Goal: Task Accomplishment & Management: Complete application form

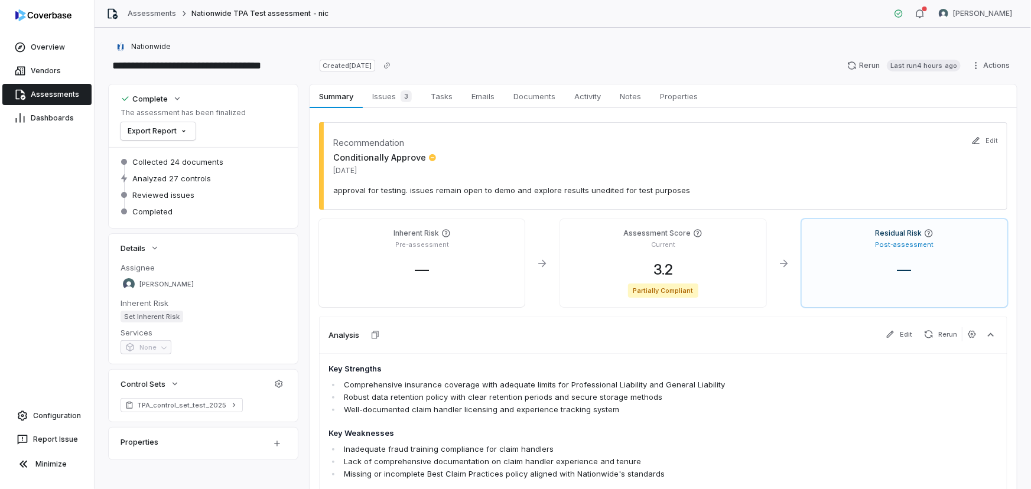
scroll to position [53, 0]
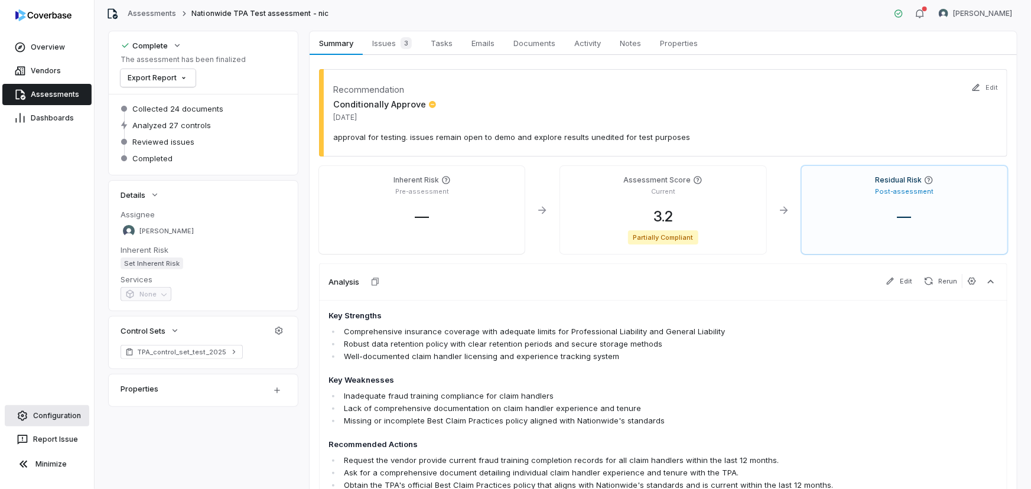
click at [41, 419] on span "Configuration" at bounding box center [57, 415] width 48 height 9
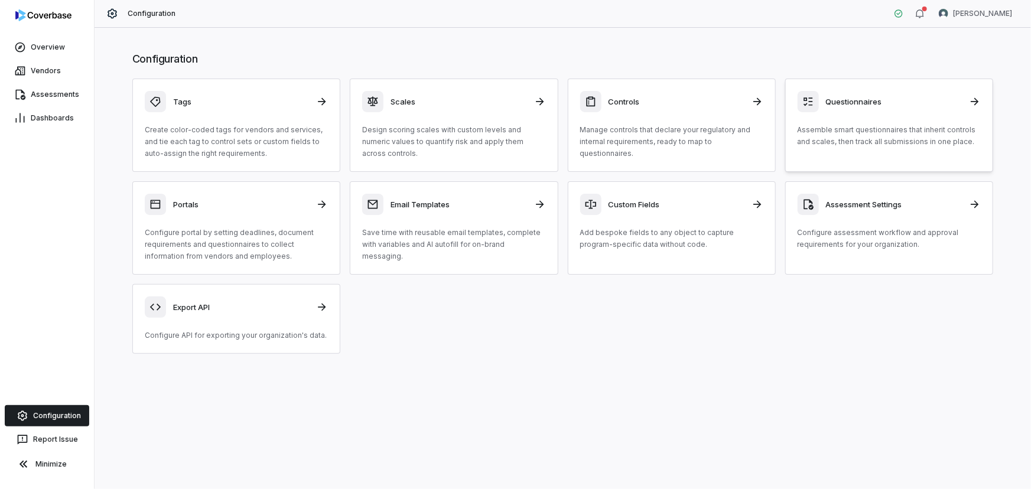
click at [805, 138] on p "Assemble smart questionnaires that inherit controls and scales, then track all …" at bounding box center [889, 136] width 183 height 24
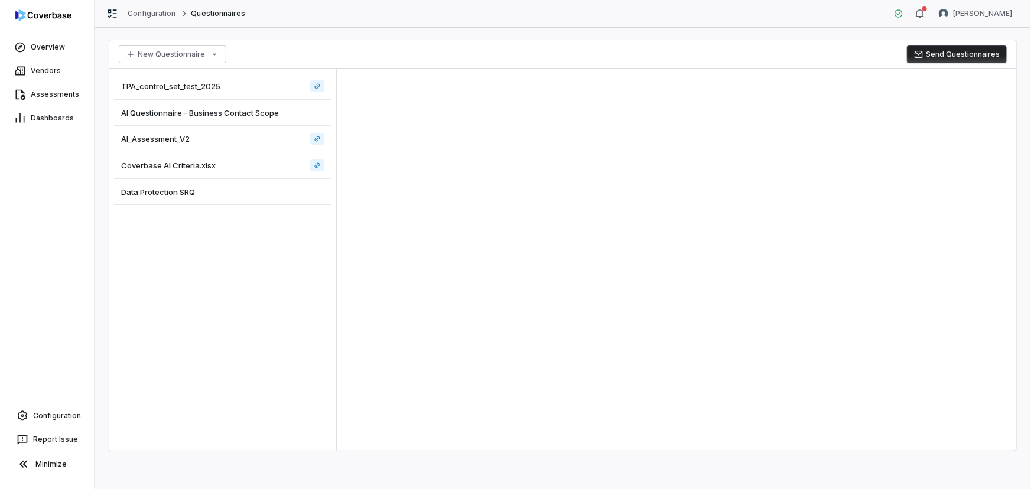
click at [199, 115] on span "AI Questionnaire - Business Contact Scope" at bounding box center [200, 113] width 158 height 11
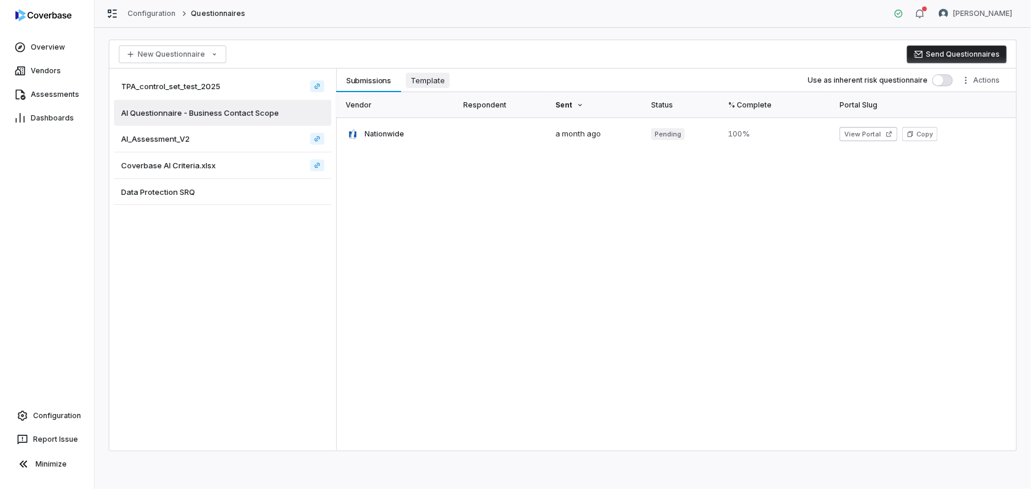
click at [431, 83] on span "Template" at bounding box center [428, 80] width 44 height 15
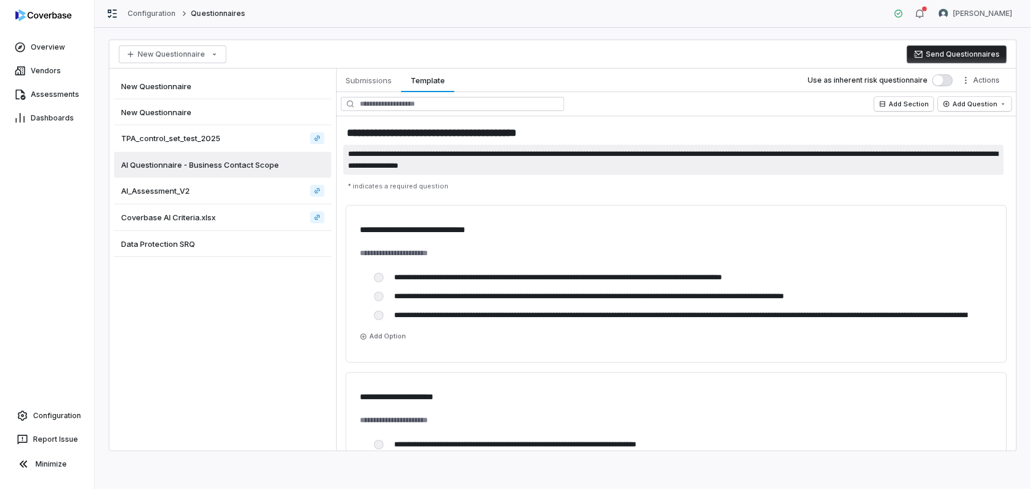
drag, startPoint x: 461, startPoint y: 153, endPoint x: 602, endPoint y: 160, distance: 140.8
click at [607, 154] on textarea "**********" at bounding box center [673, 160] width 661 height 30
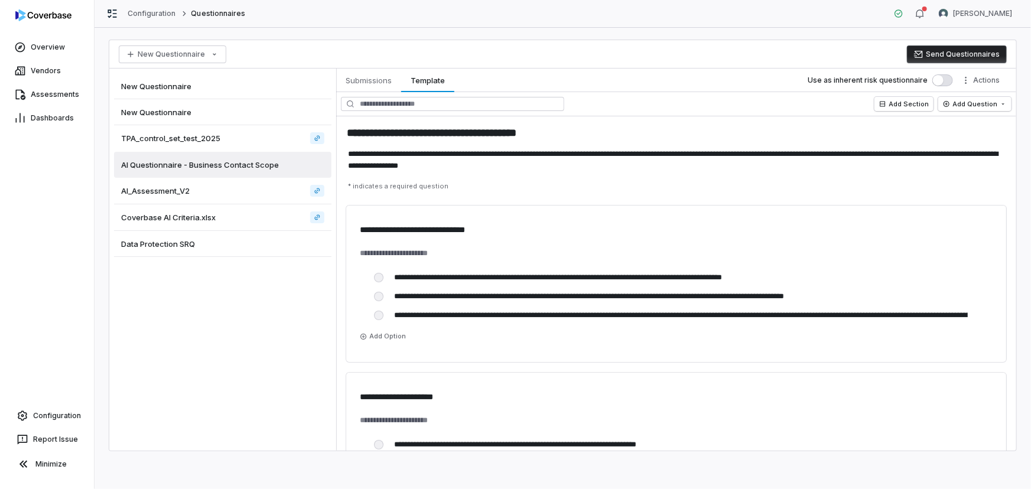
click at [579, 188] on p "* indicates a required question" at bounding box center [676, 186] width 666 height 18
click at [498, 189] on p "* indicates a required question" at bounding box center [676, 186] width 666 height 18
drag, startPoint x: 384, startPoint y: 187, endPoint x: 427, endPoint y: 187, distance: 42.5
click at [427, 187] on p "* indicates a required question" at bounding box center [676, 186] width 666 height 18
click at [428, 185] on p "* indicates a required question" at bounding box center [676, 186] width 666 height 18
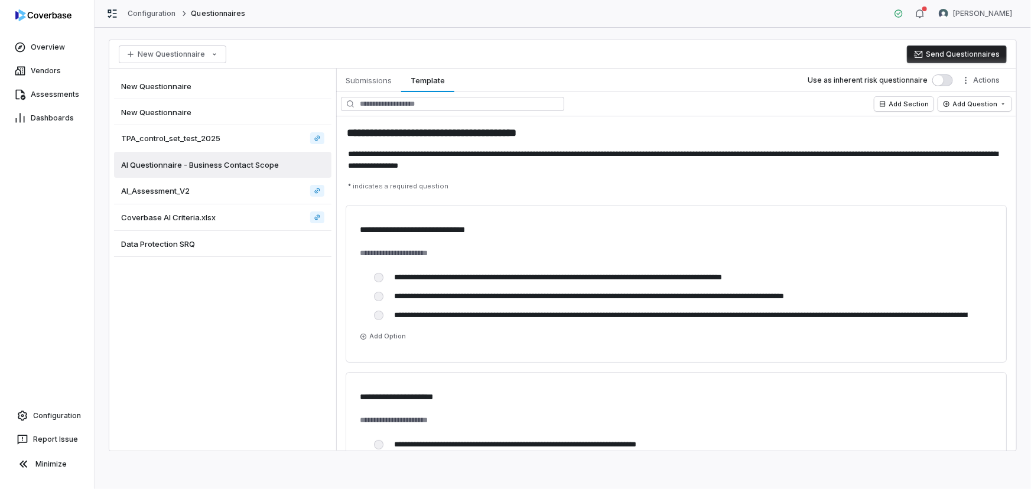
click at [429, 184] on p "* indicates a required question" at bounding box center [676, 186] width 666 height 18
click at [471, 180] on p "* indicates a required question" at bounding box center [676, 186] width 666 height 18
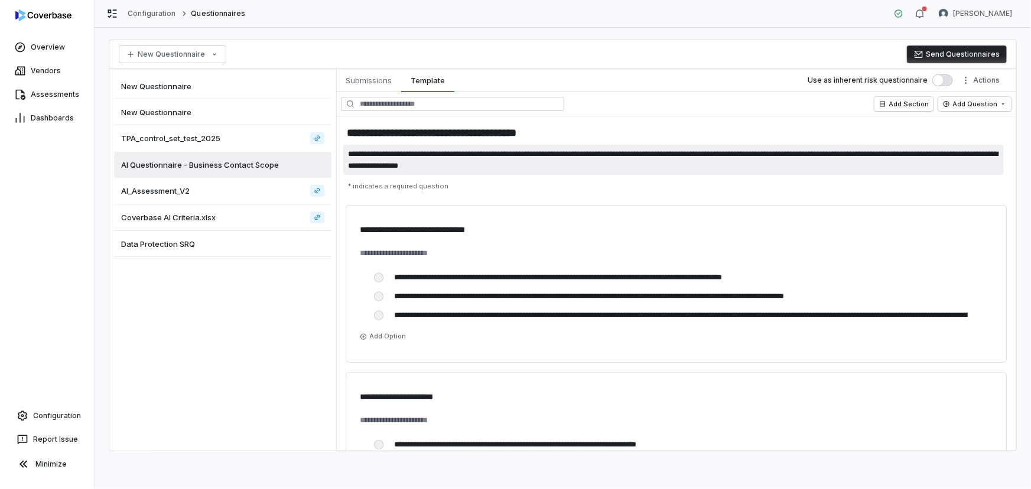
click at [461, 171] on textarea "**********" at bounding box center [673, 160] width 661 height 30
type textarea "*"
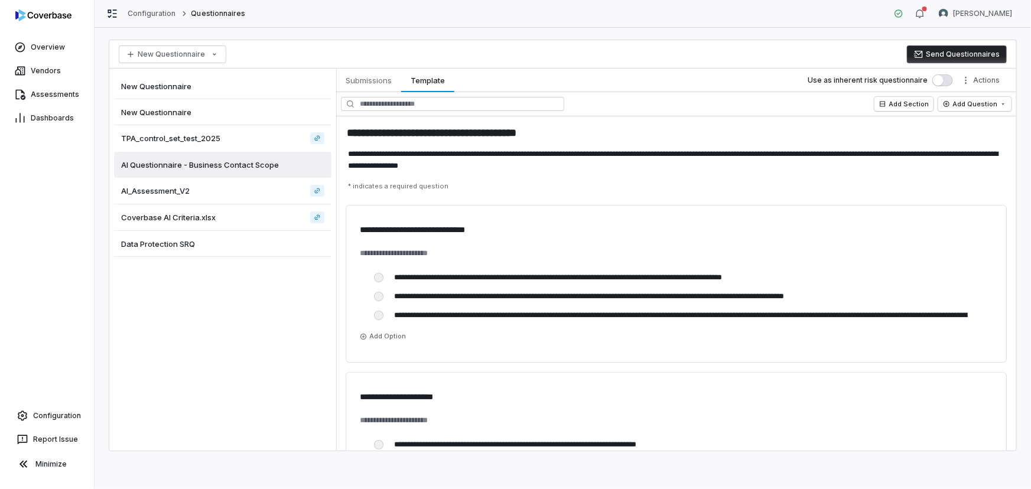
click at [426, 184] on p "* indicates a required question" at bounding box center [676, 186] width 666 height 18
click at [69, 68] on link "Vendors" at bounding box center [46, 70] width 89 height 21
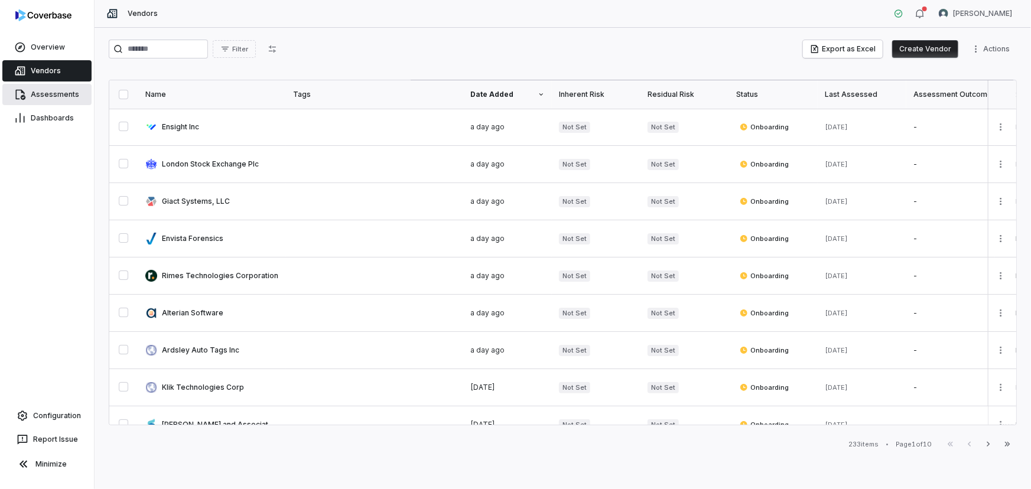
click at [70, 91] on span "Assessments" at bounding box center [55, 94] width 48 height 9
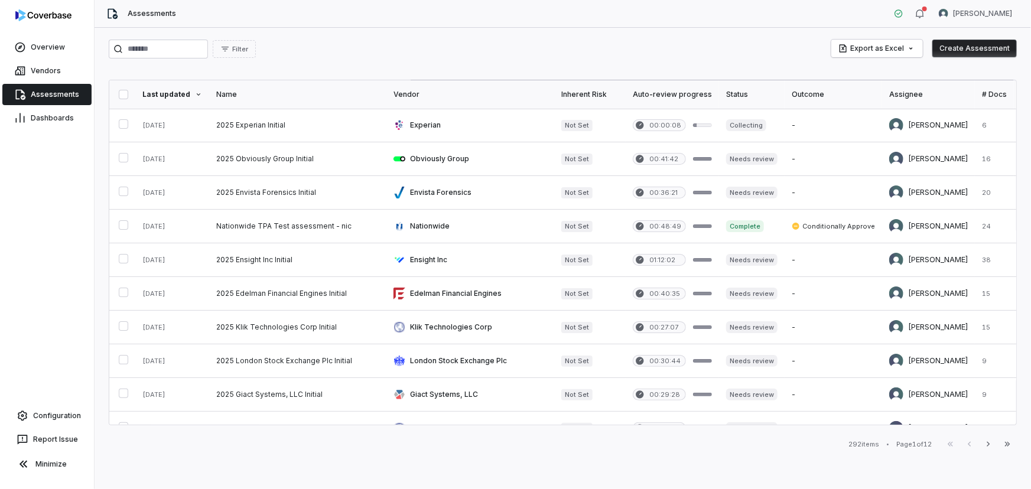
click at [59, 402] on div "Overview Vendors Assessments Dashboards Configuration Report Issue Minimize" at bounding box center [47, 244] width 94 height 489
click at [47, 418] on span "Configuration" at bounding box center [57, 415] width 48 height 9
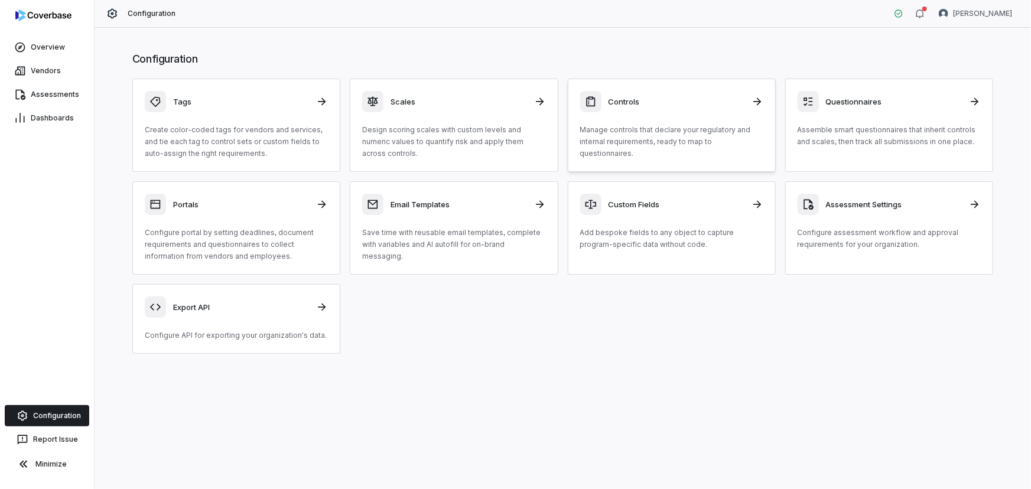
click at [672, 131] on p "Manage controls that declare your regulatory and internal requirements, ready t…" at bounding box center [671, 141] width 183 height 35
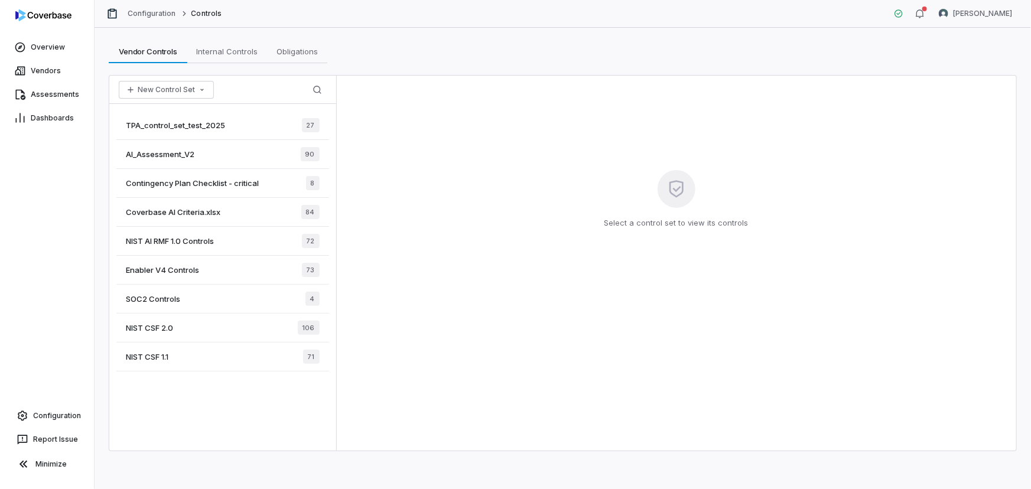
click at [193, 123] on span "TPA_control_set_test_2025" at bounding box center [175, 125] width 99 height 11
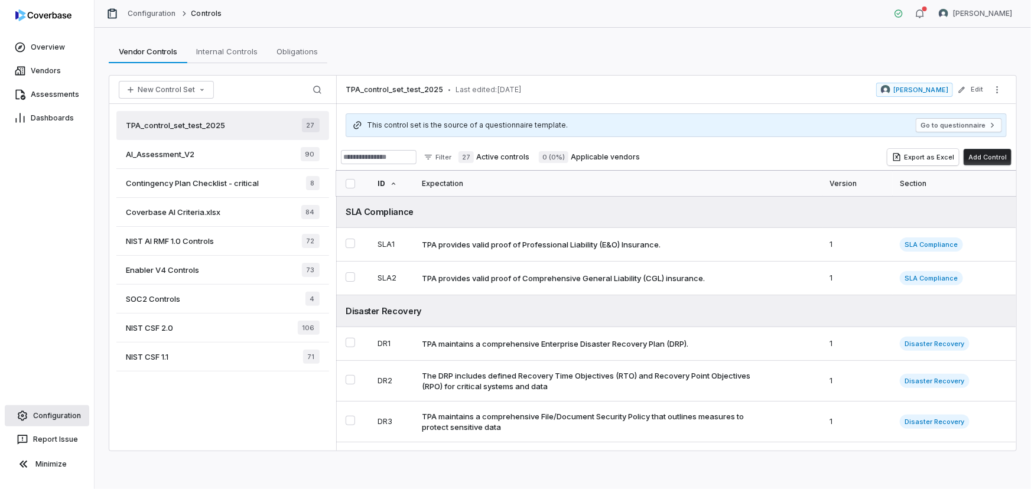
drag, startPoint x: 46, startPoint y: 423, endPoint x: 59, endPoint y: 417, distance: 14.5
click at [45, 423] on link "Configuration" at bounding box center [47, 415] width 84 height 21
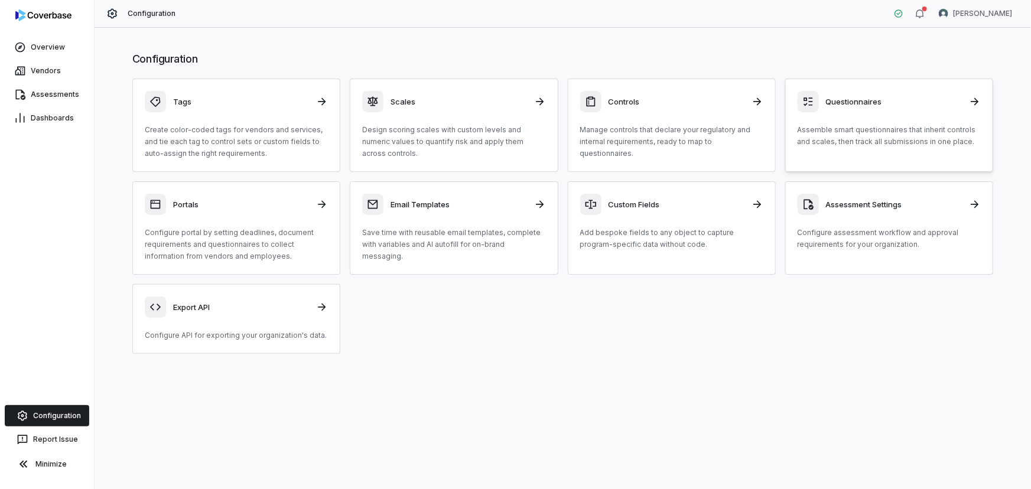
click at [851, 149] on link "Questionnaires Assemble smart questionnaires that inherit controls and scales, …" at bounding box center [889, 125] width 208 height 93
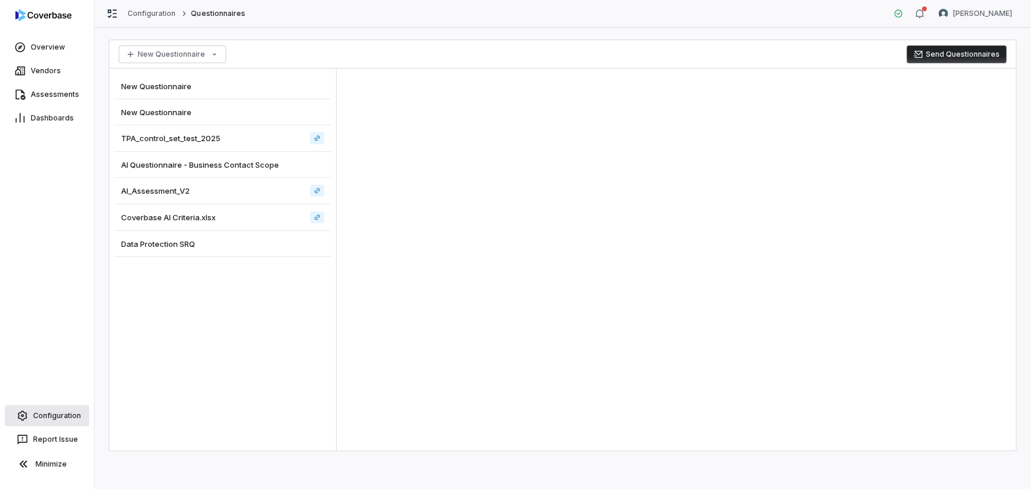
click at [62, 418] on span "Configuration" at bounding box center [57, 415] width 48 height 9
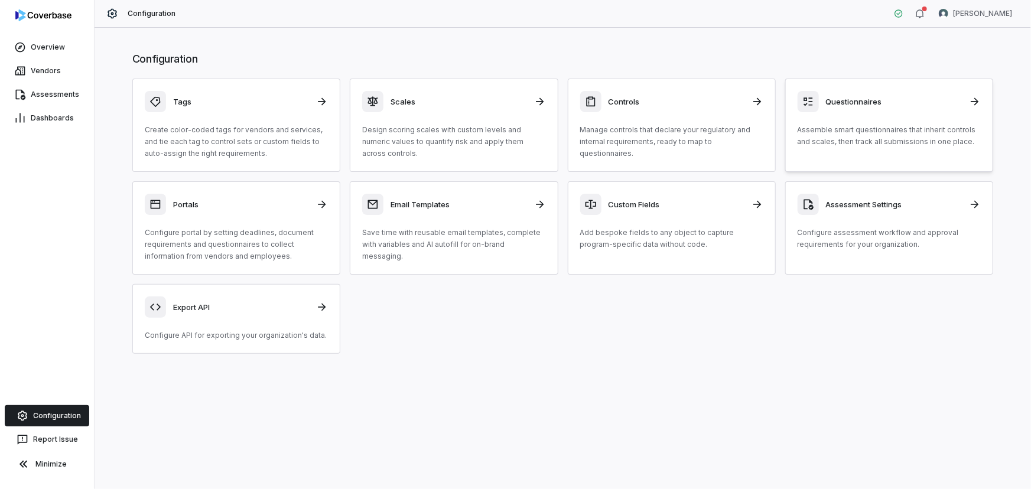
click at [916, 112] on div "Questionnaires" at bounding box center [889, 101] width 183 height 21
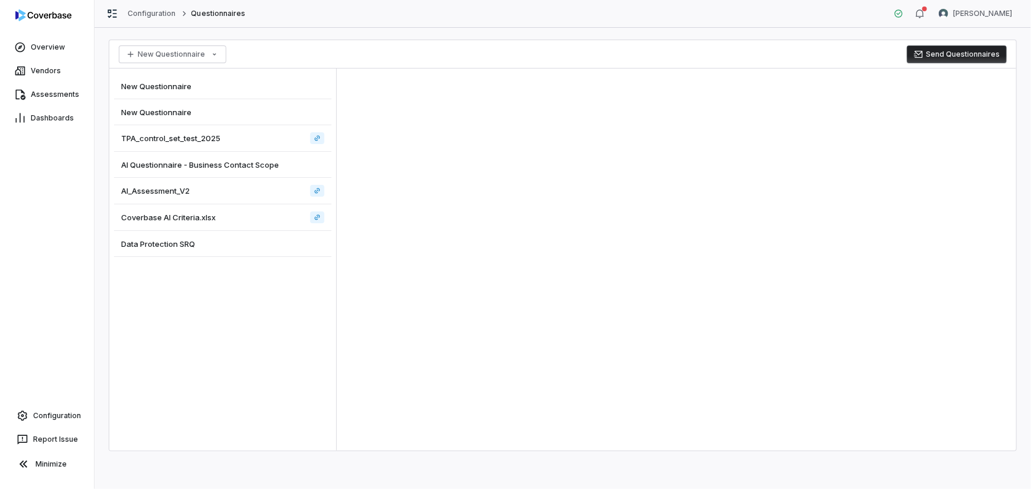
click at [170, 133] on span "TPA_control_set_test_2025" at bounding box center [170, 138] width 99 height 11
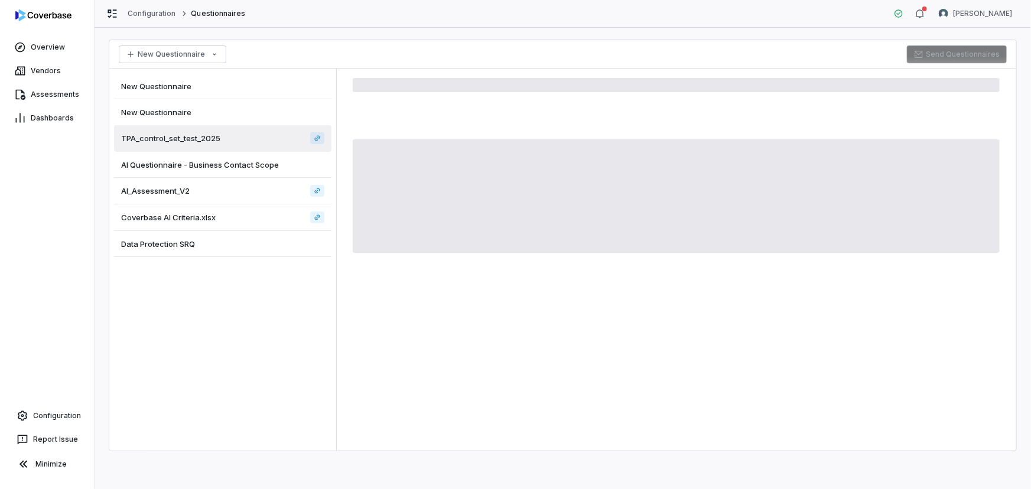
click at [148, 245] on span "Data Protection SRQ" at bounding box center [158, 244] width 74 height 11
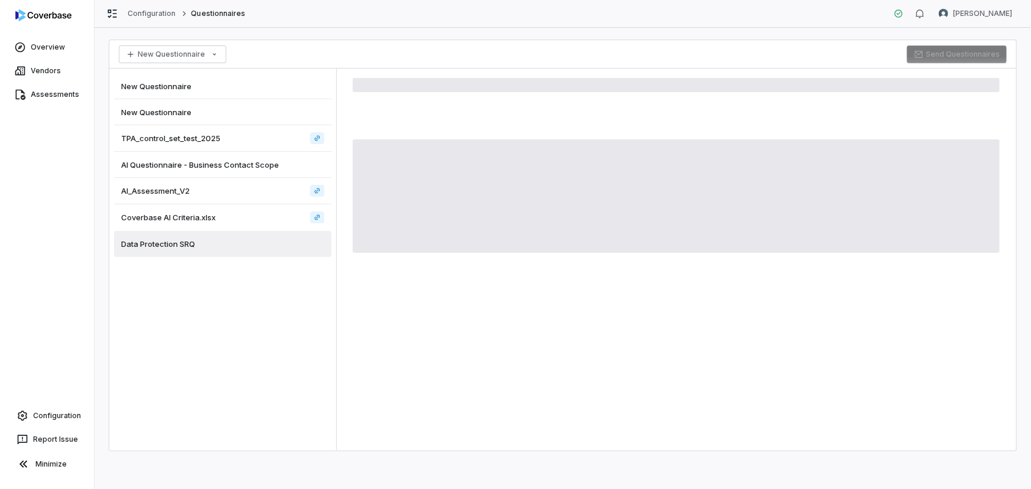
click at [190, 246] on span "Data Protection SRQ" at bounding box center [158, 244] width 74 height 11
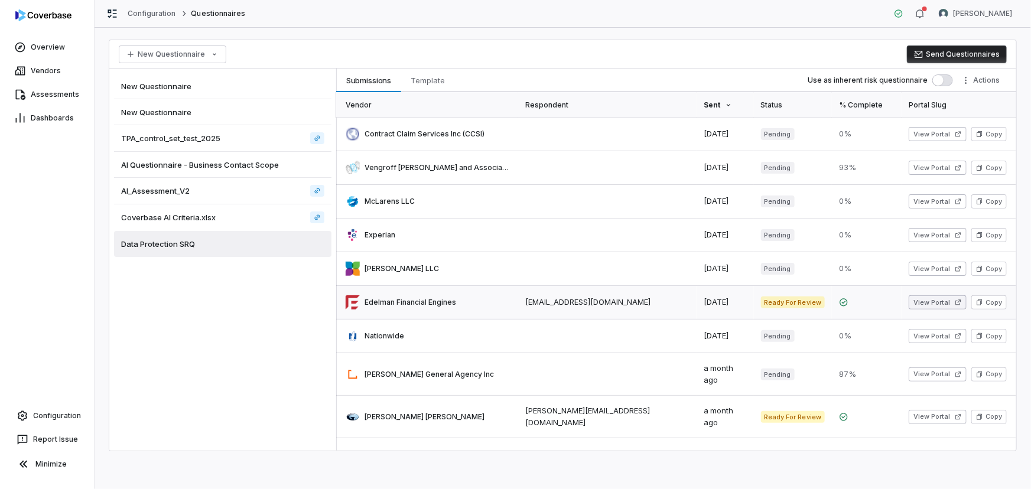
click at [917, 303] on button "View Portal" at bounding box center [938, 302] width 58 height 14
click at [402, 206] on link at bounding box center [427, 201] width 182 height 33
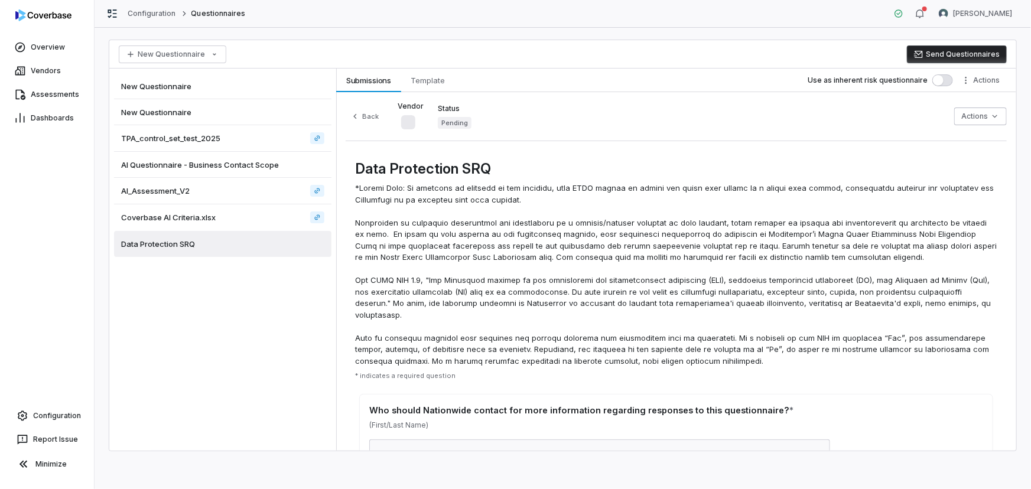
click at [186, 240] on span "Data Protection SRQ" at bounding box center [158, 244] width 74 height 11
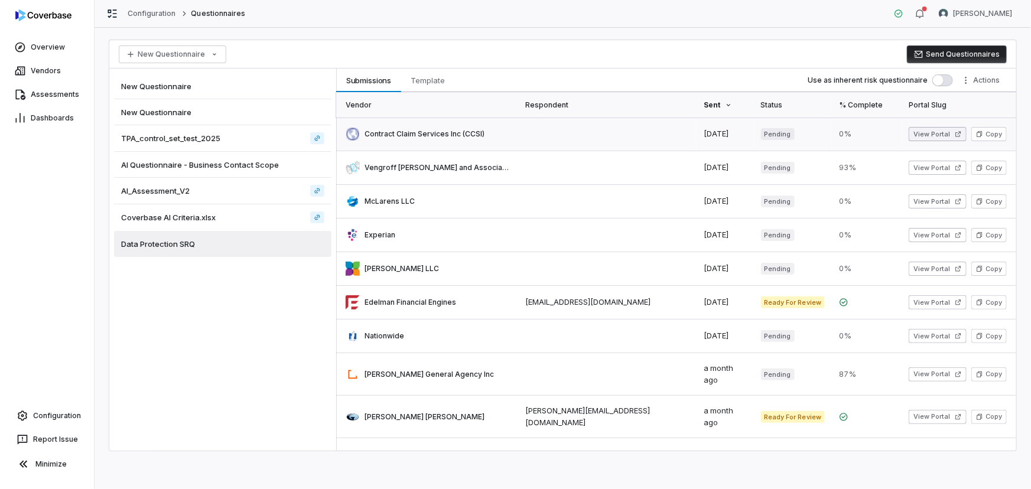
click at [923, 134] on button "View Portal" at bounding box center [938, 134] width 58 height 14
click at [168, 79] on div "New Questionnaire" at bounding box center [222, 86] width 217 height 26
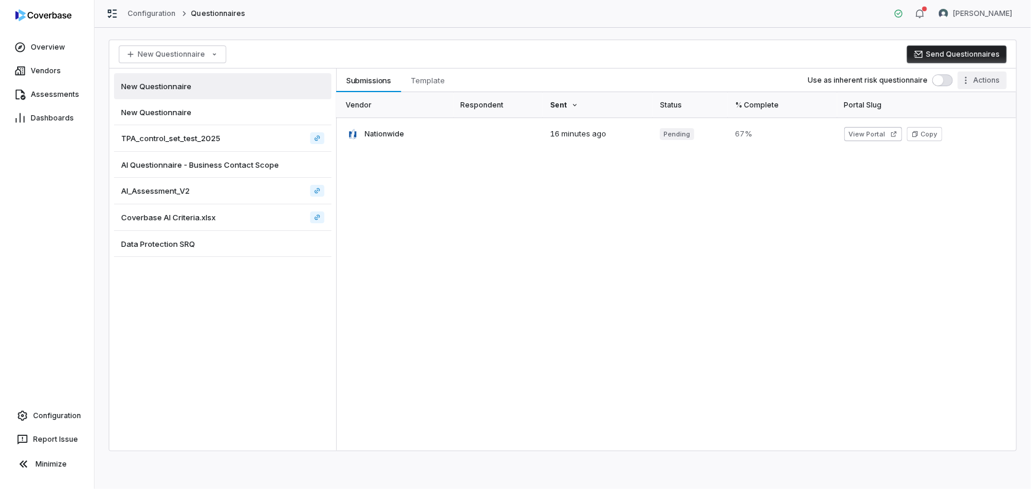
click at [988, 82] on html "Overview Vendors Assessments Dashboards Configuration Report Issue Minimize Con…" at bounding box center [515, 244] width 1031 height 489
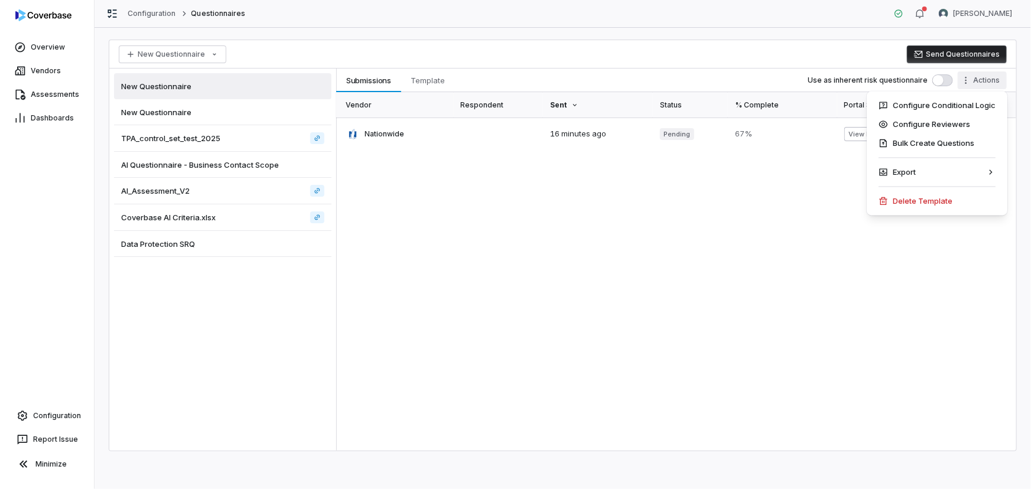
click at [212, 106] on html "Overview Vendors Assessments Dashboards Configuration Report Issue Minimize Con…" at bounding box center [515, 244] width 1031 height 489
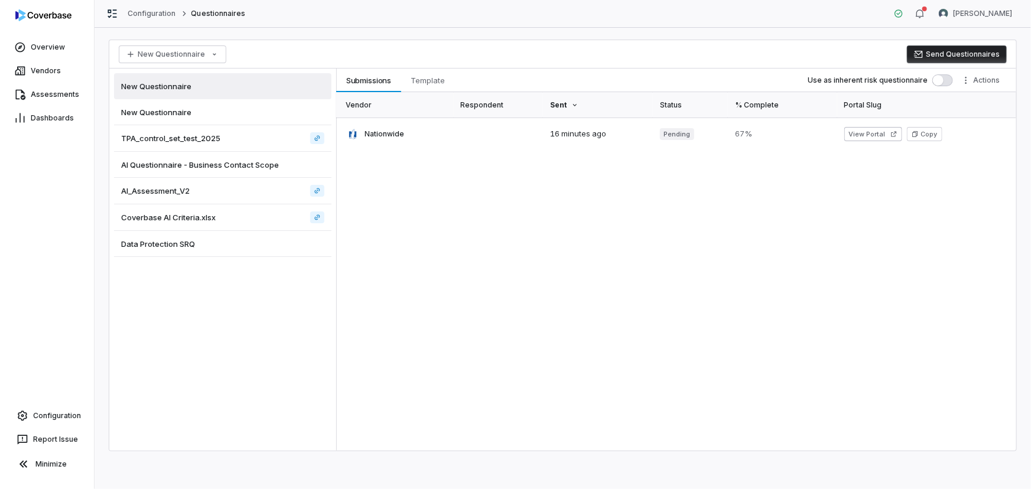
click at [223, 108] on div "New Questionnaire" at bounding box center [222, 112] width 217 height 26
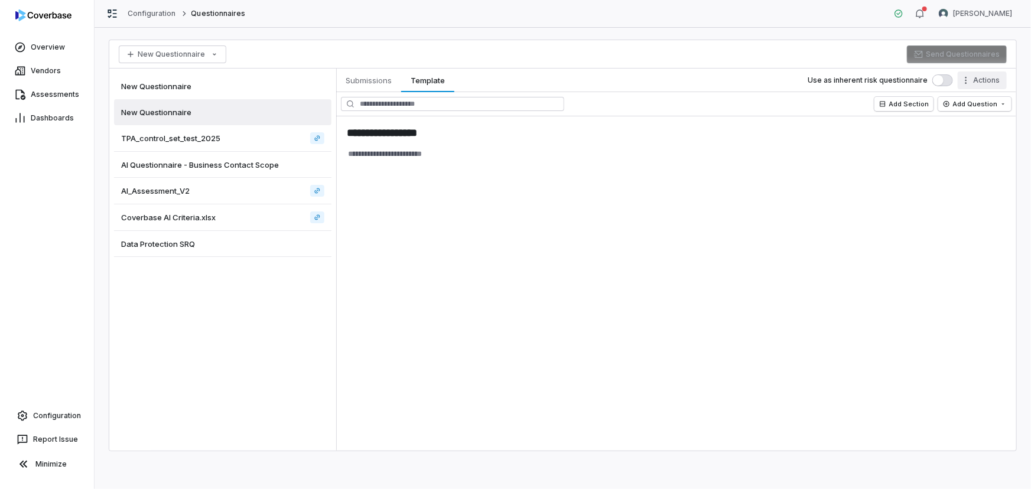
click at [991, 83] on html "**********" at bounding box center [515, 244] width 1031 height 489
click at [937, 197] on div "Delete Template" at bounding box center [936, 201] width 131 height 19
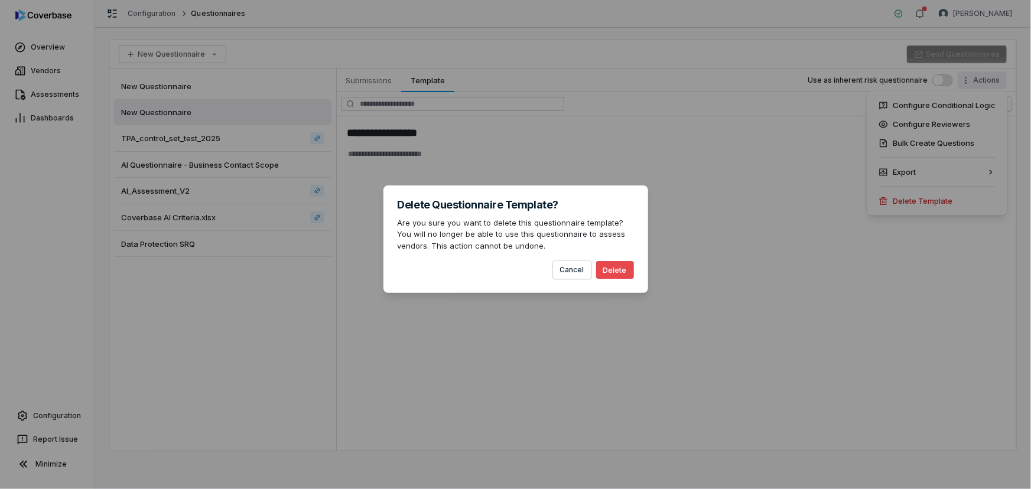
click at [621, 272] on button "Delete" at bounding box center [615, 270] width 38 height 18
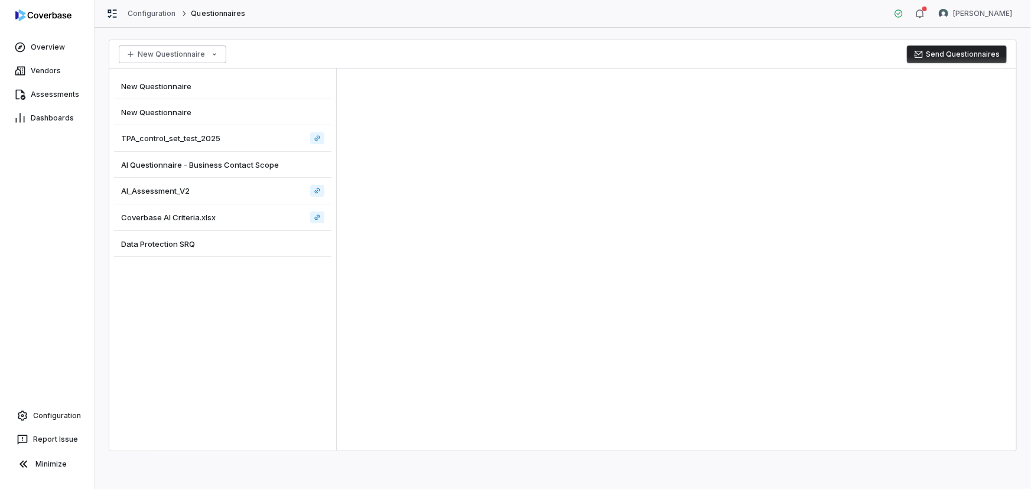
click at [206, 53] on html "Overview Vendors Assessments Dashboards Configuration Report Issue Minimize Con…" at bounding box center [515, 244] width 1031 height 489
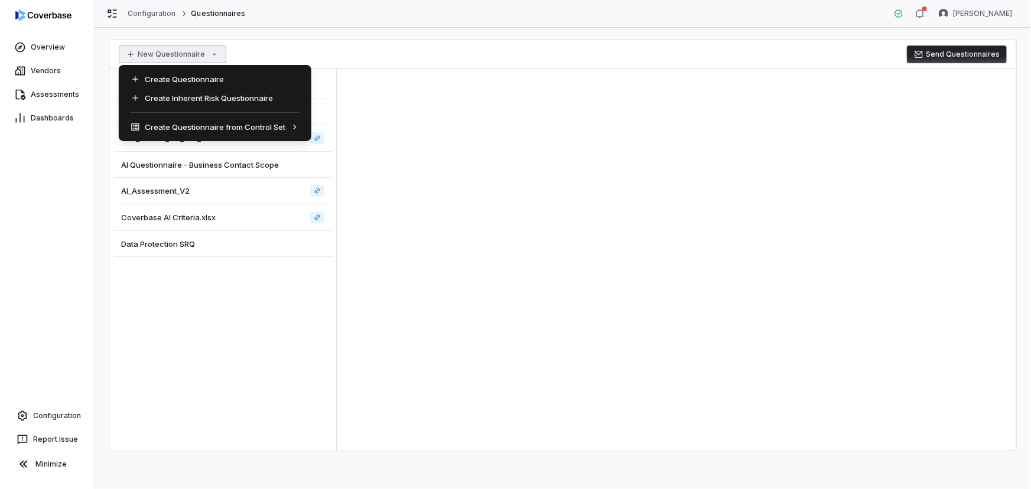
click at [206, 53] on html "Overview Vendors Assessments Dashboards Configuration Report Issue Minimize Con…" at bounding box center [515, 244] width 1031 height 489
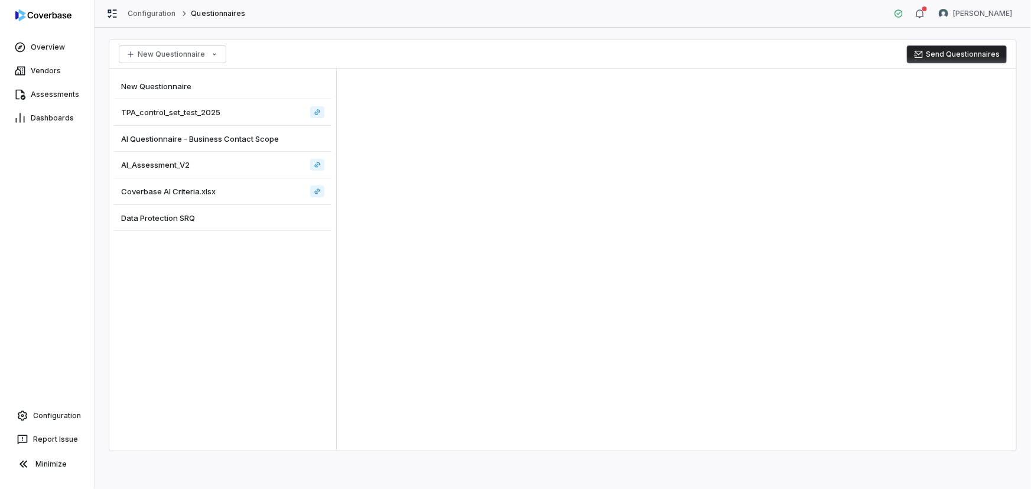
click at [209, 77] on div "New Questionnaire" at bounding box center [222, 86] width 217 height 26
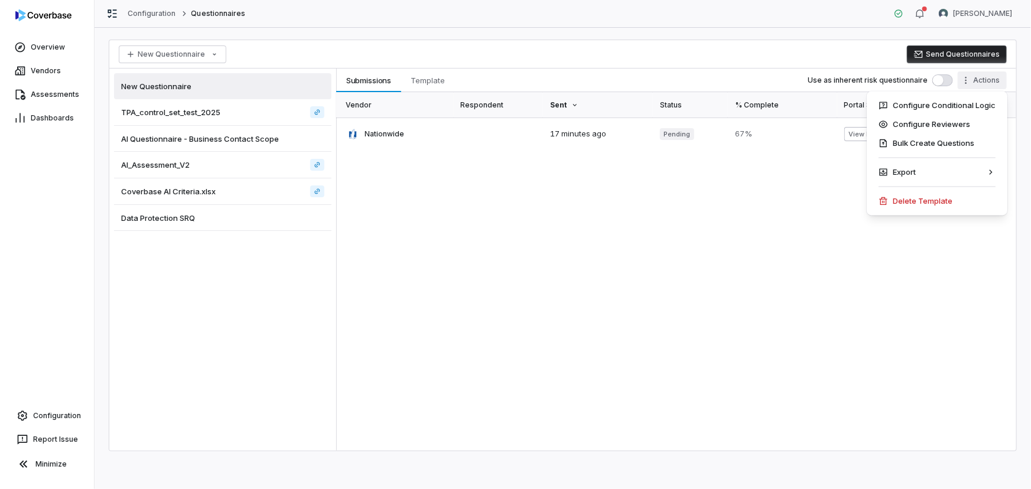
click at [980, 80] on html "Overview Vendors Assessments Dashboards Configuration Report Issue Minimize Con…" at bounding box center [515, 244] width 1031 height 489
click at [920, 201] on div "Delete Template" at bounding box center [936, 201] width 131 height 19
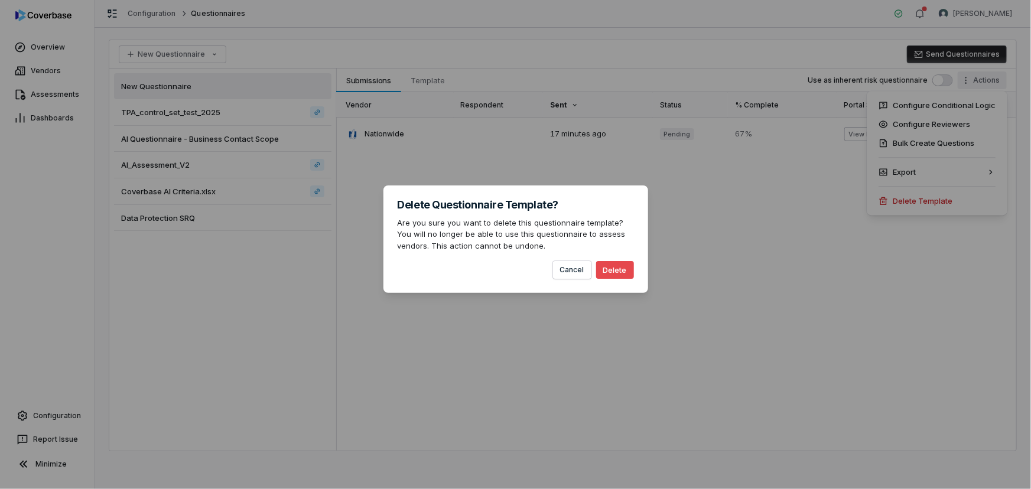
drag, startPoint x: 609, startPoint y: 269, endPoint x: 266, endPoint y: 337, distance: 348.8
click at [609, 269] on button "Delete" at bounding box center [615, 270] width 38 height 18
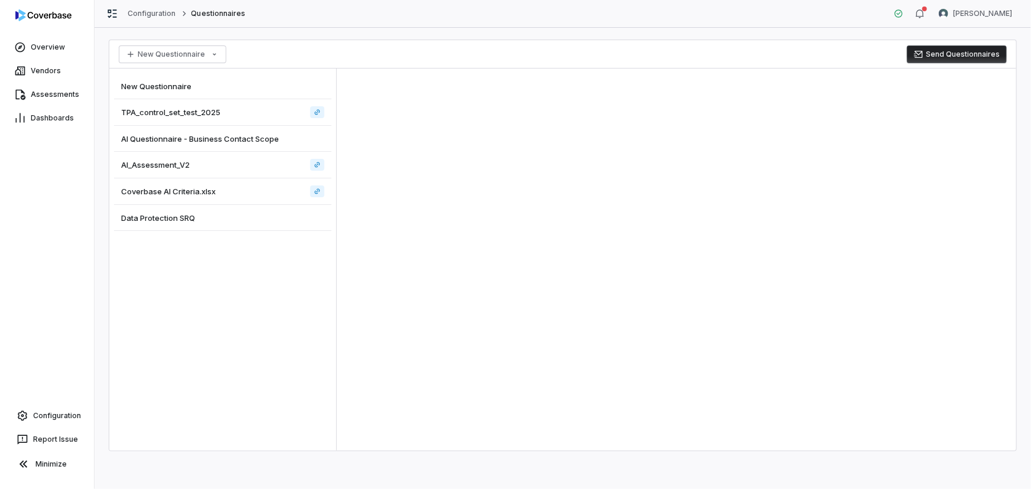
click at [222, 288] on div "New Questionnaire TPA_control_set_test_2025 AI Questionnaire - Business Contact…" at bounding box center [222, 260] width 227 height 382
click at [178, 142] on span "AI_Assessment_V2" at bounding box center [155, 139] width 69 height 11
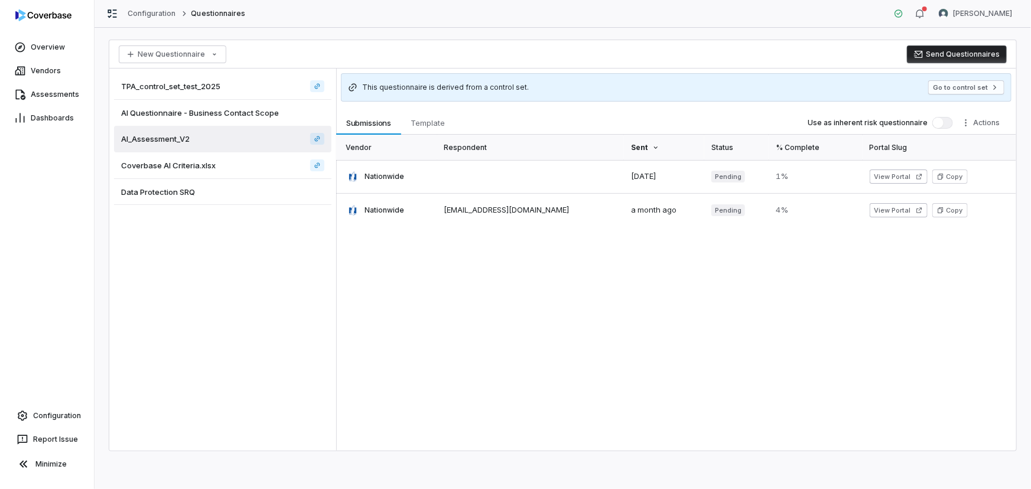
drag, startPoint x: 187, startPoint y: 288, endPoint x: 154, endPoint y: 275, distance: 36.1
click at [187, 288] on div "TPA_control_set_test_2025 AI Questionnaire - Business Contact Scope AI_Assessme…" at bounding box center [222, 260] width 227 height 382
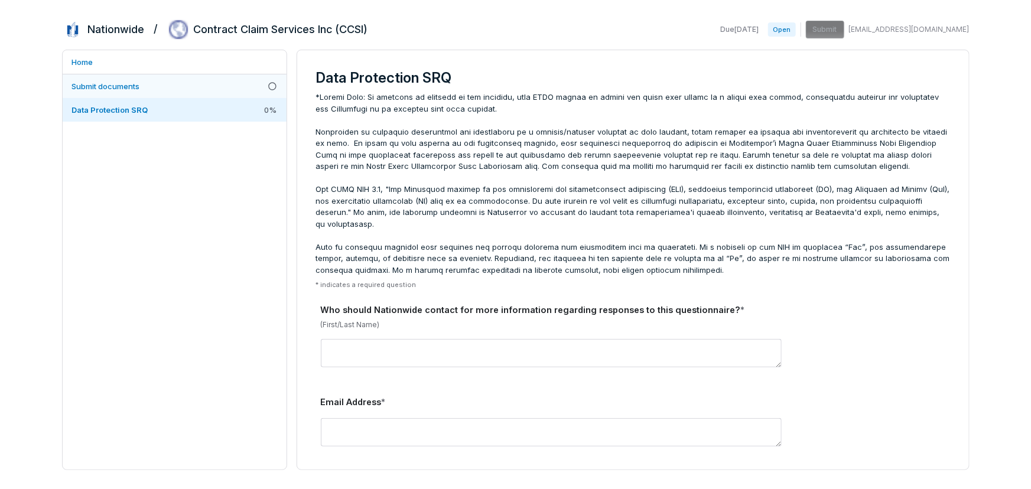
click at [199, 87] on link "Submit documents" at bounding box center [175, 86] width 224 height 24
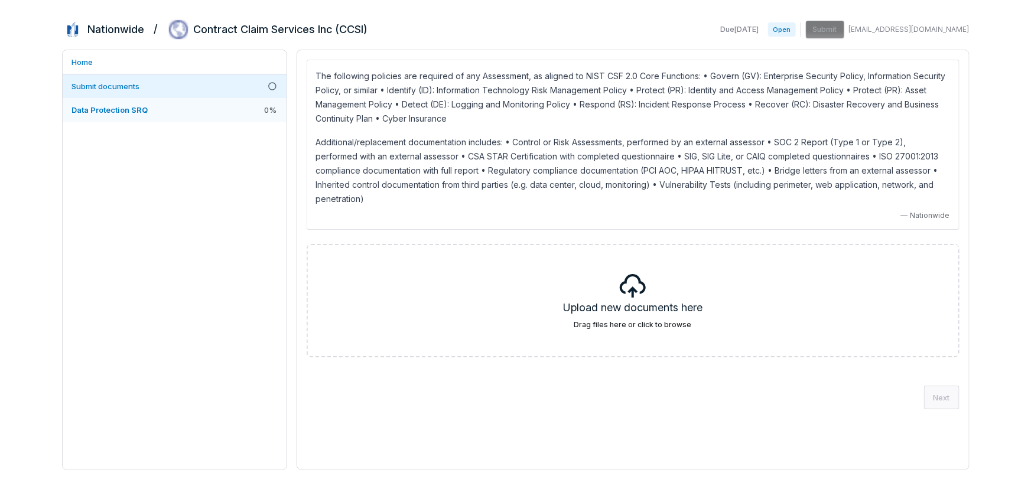
click at [205, 113] on link "Data Protection SRQ 0 %" at bounding box center [175, 110] width 224 height 24
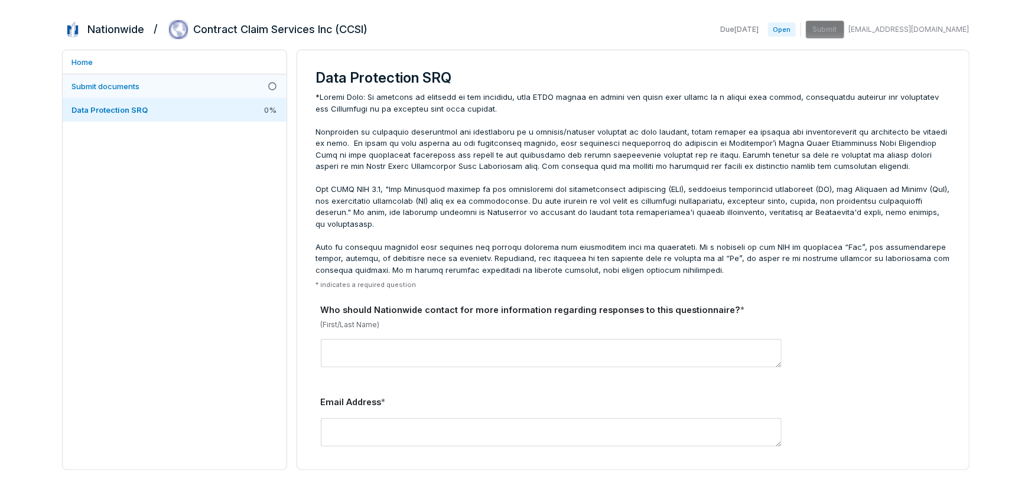
click at [208, 82] on link "Submit documents" at bounding box center [175, 86] width 224 height 24
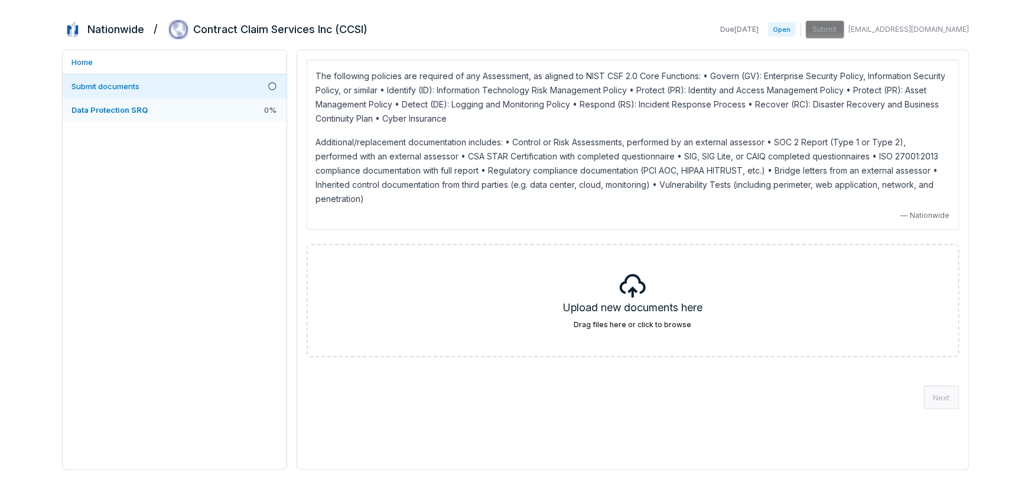
click at [204, 105] on link "Data Protection SRQ 0 %" at bounding box center [175, 110] width 224 height 24
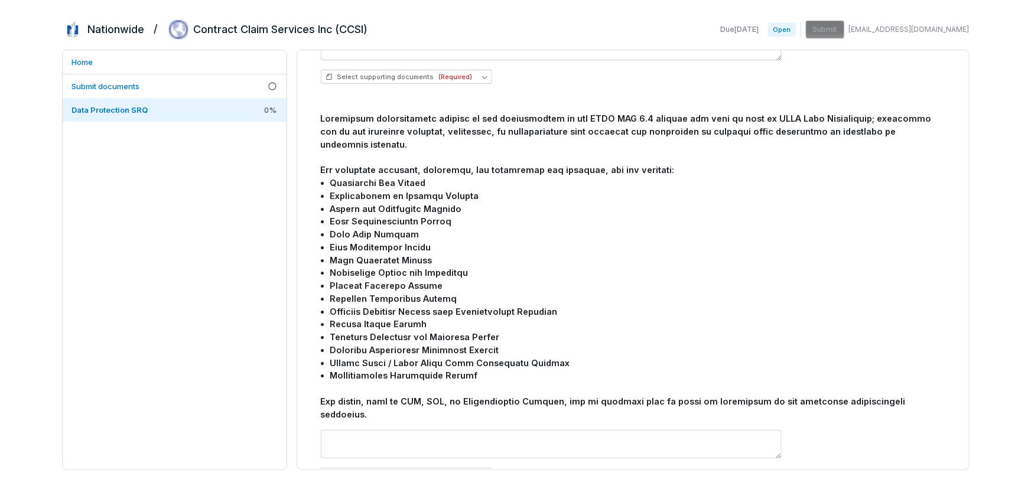
scroll to position [1020, 0]
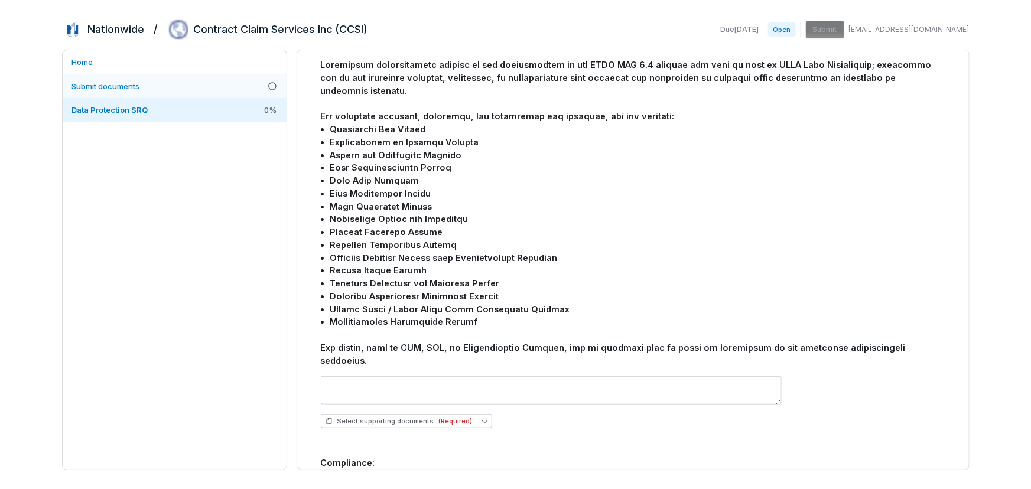
click at [144, 85] on link "Submit documents" at bounding box center [175, 86] width 224 height 24
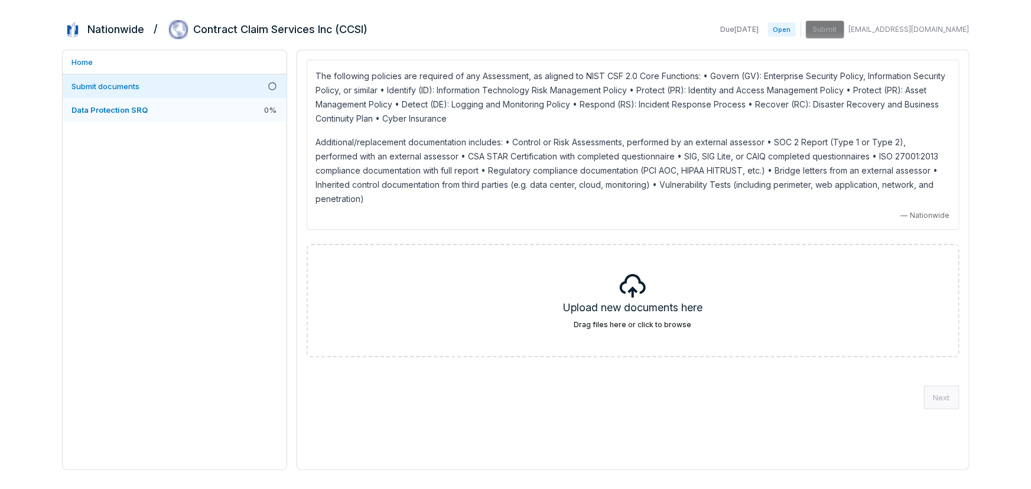
click at [141, 112] on span "Data Protection SRQ" at bounding box center [110, 109] width 76 height 9
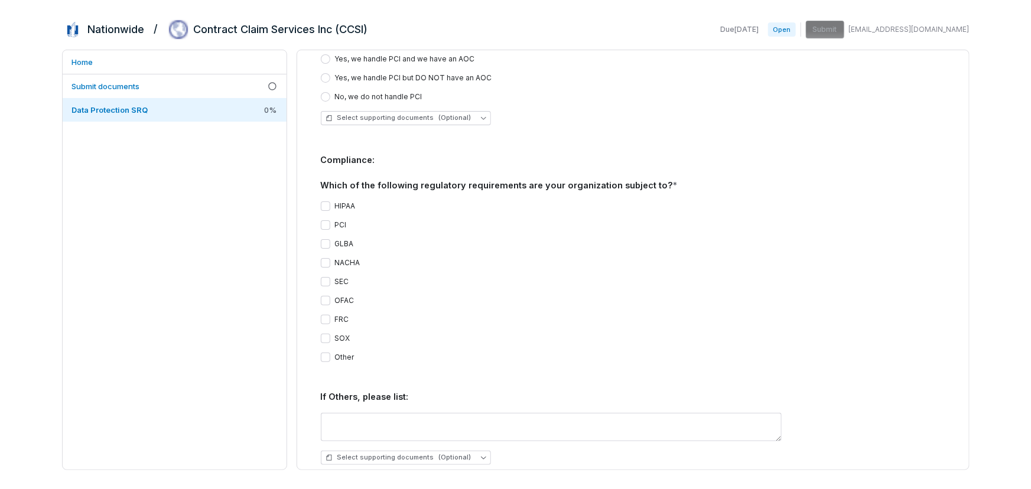
scroll to position [2041, 0]
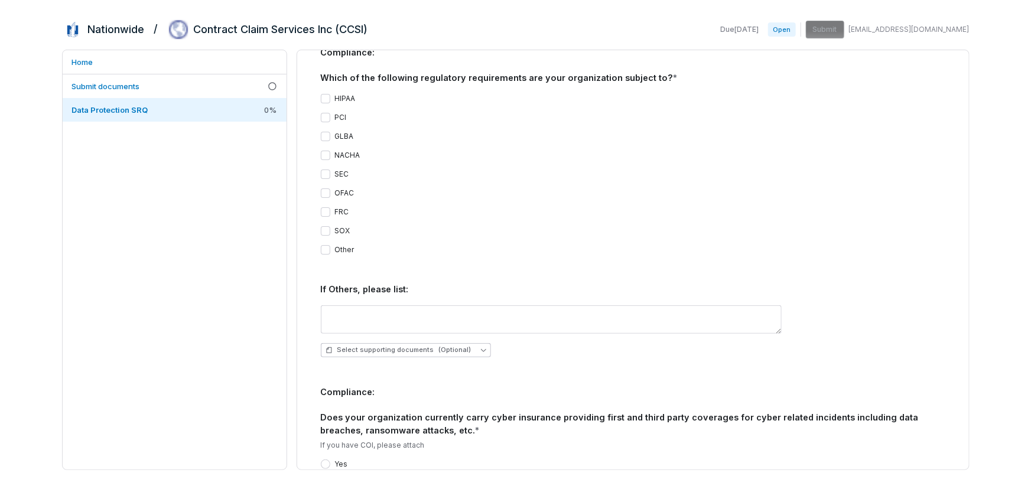
click at [461, 346] on span "(Optional)" at bounding box center [455, 350] width 32 height 9
click at [459, 346] on span "(Optional)" at bounding box center [455, 350] width 32 height 9
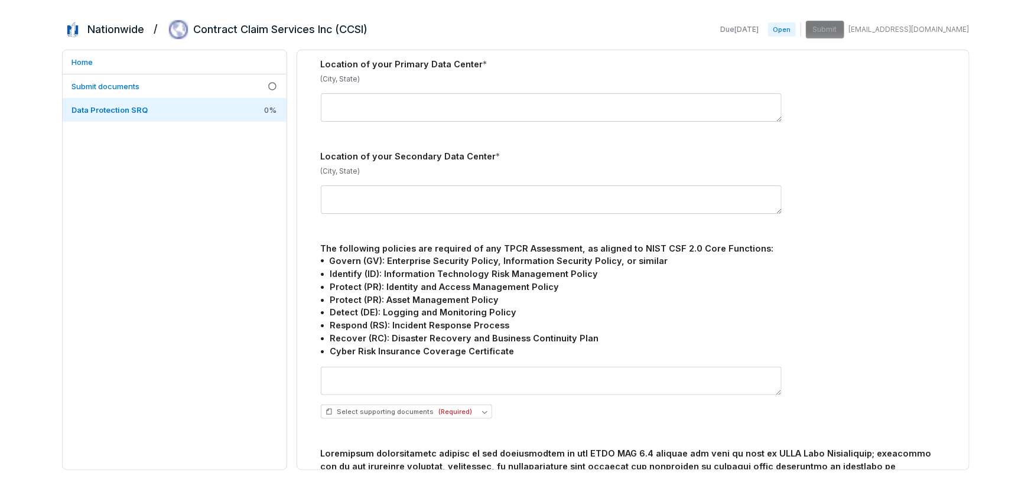
scroll to position [738, 0]
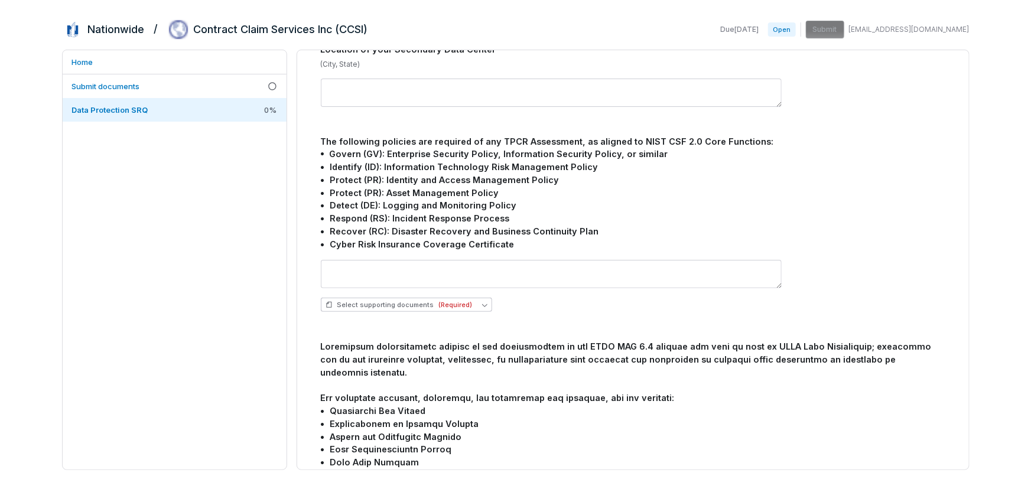
click at [470, 298] on button "Select supporting documents (Required)" at bounding box center [406, 305] width 171 height 14
click at [391, 316] on input "text" at bounding box center [403, 317] width 155 height 26
click at [525, 298] on div "Select supporting documents (Required)" at bounding box center [633, 305] width 624 height 14
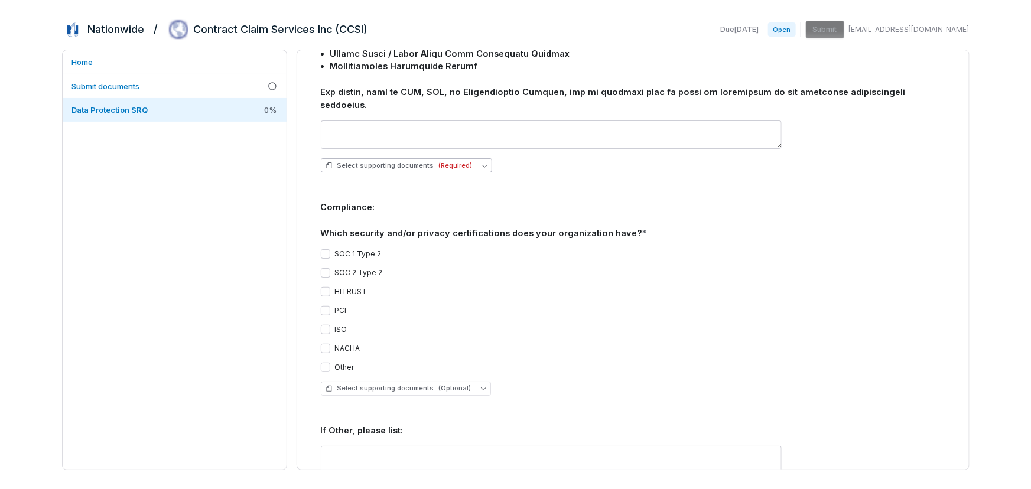
scroll to position [1222, 0]
